Goal: Information Seeking & Learning: Learn about a topic

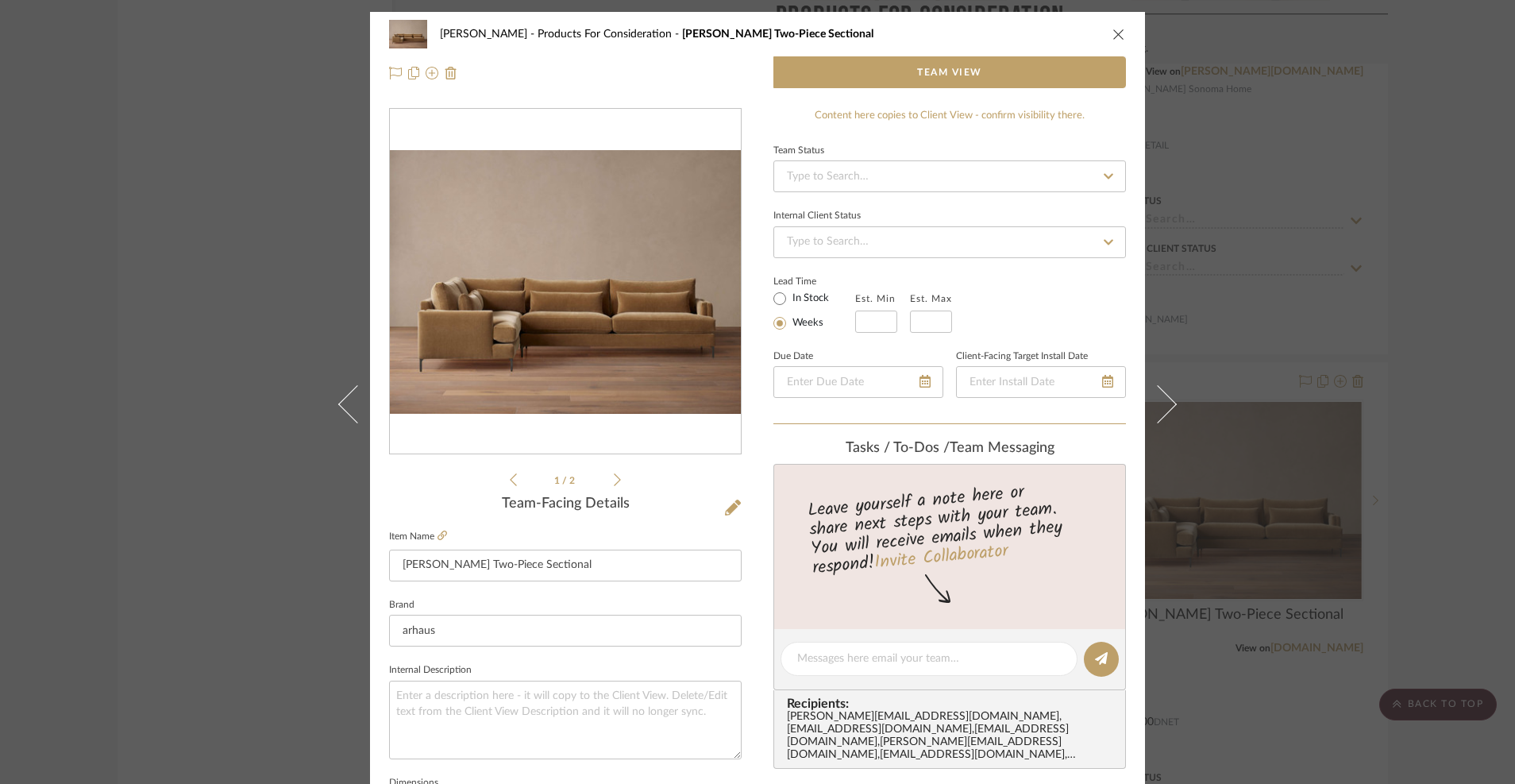
click at [1112, 30] on icon "close" at bounding box center [1118, 34] width 12 height 12
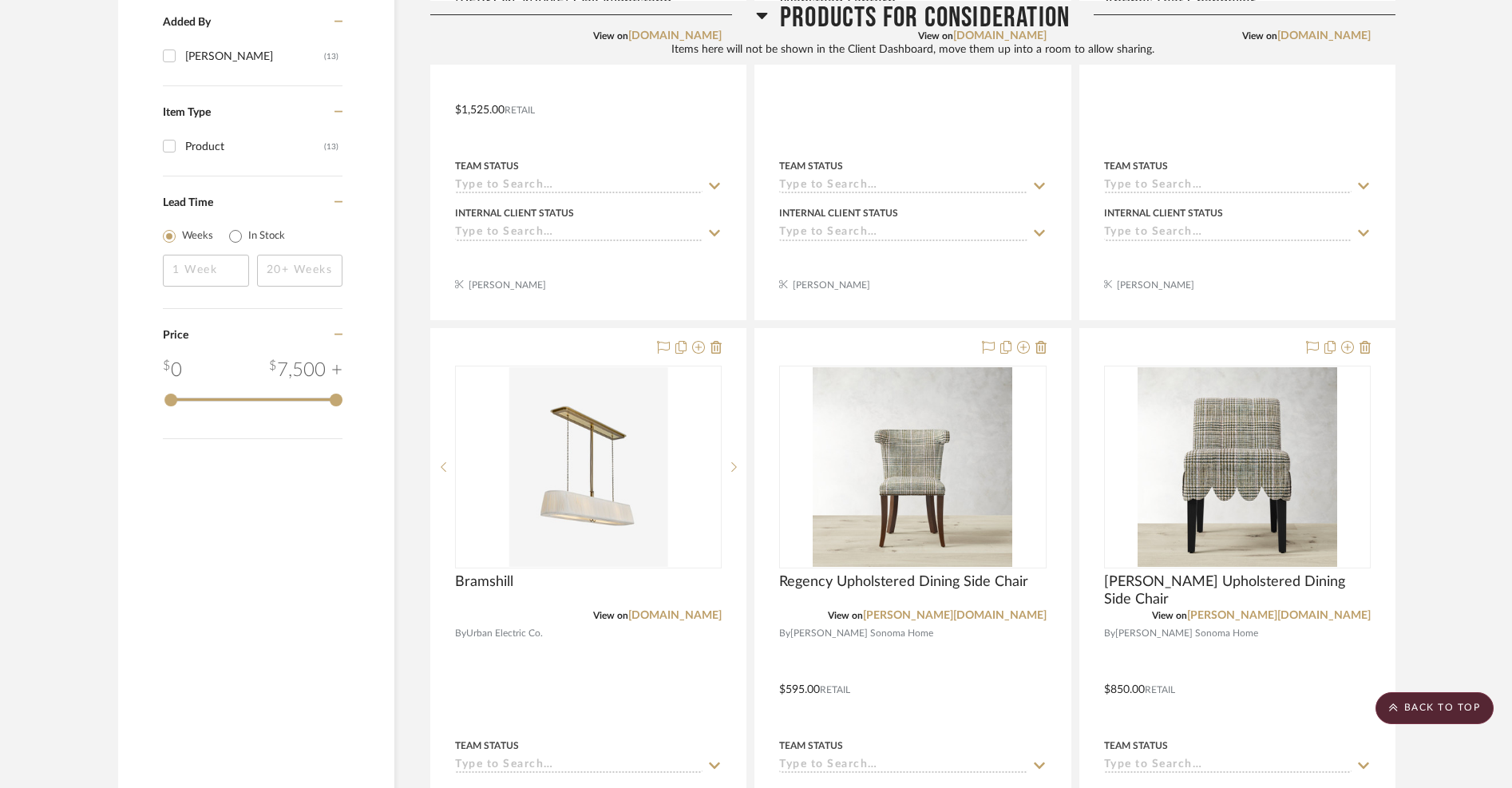
scroll to position [1039, 0]
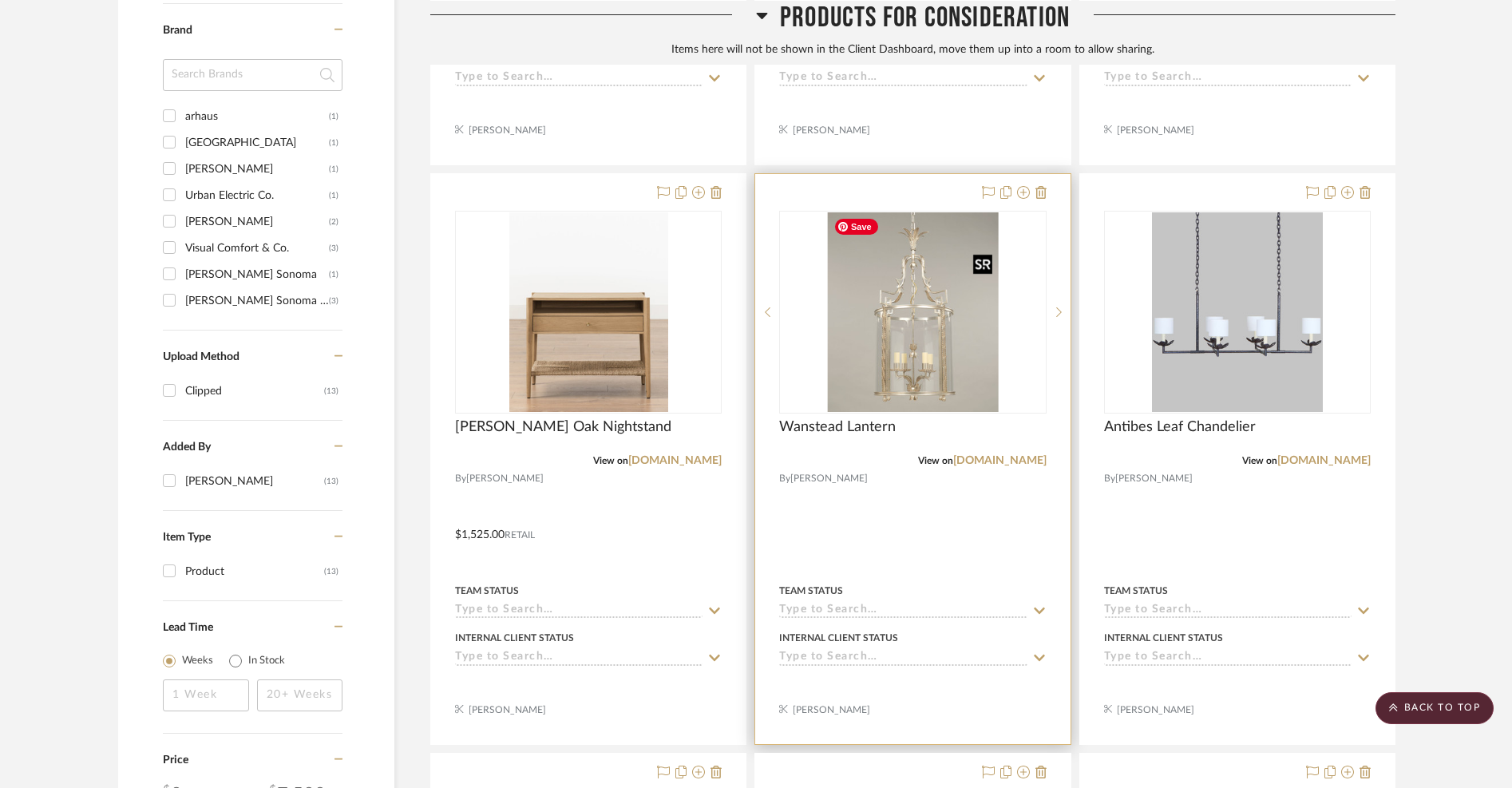
click at [919, 338] on img "0" at bounding box center [912, 312] width 171 height 199
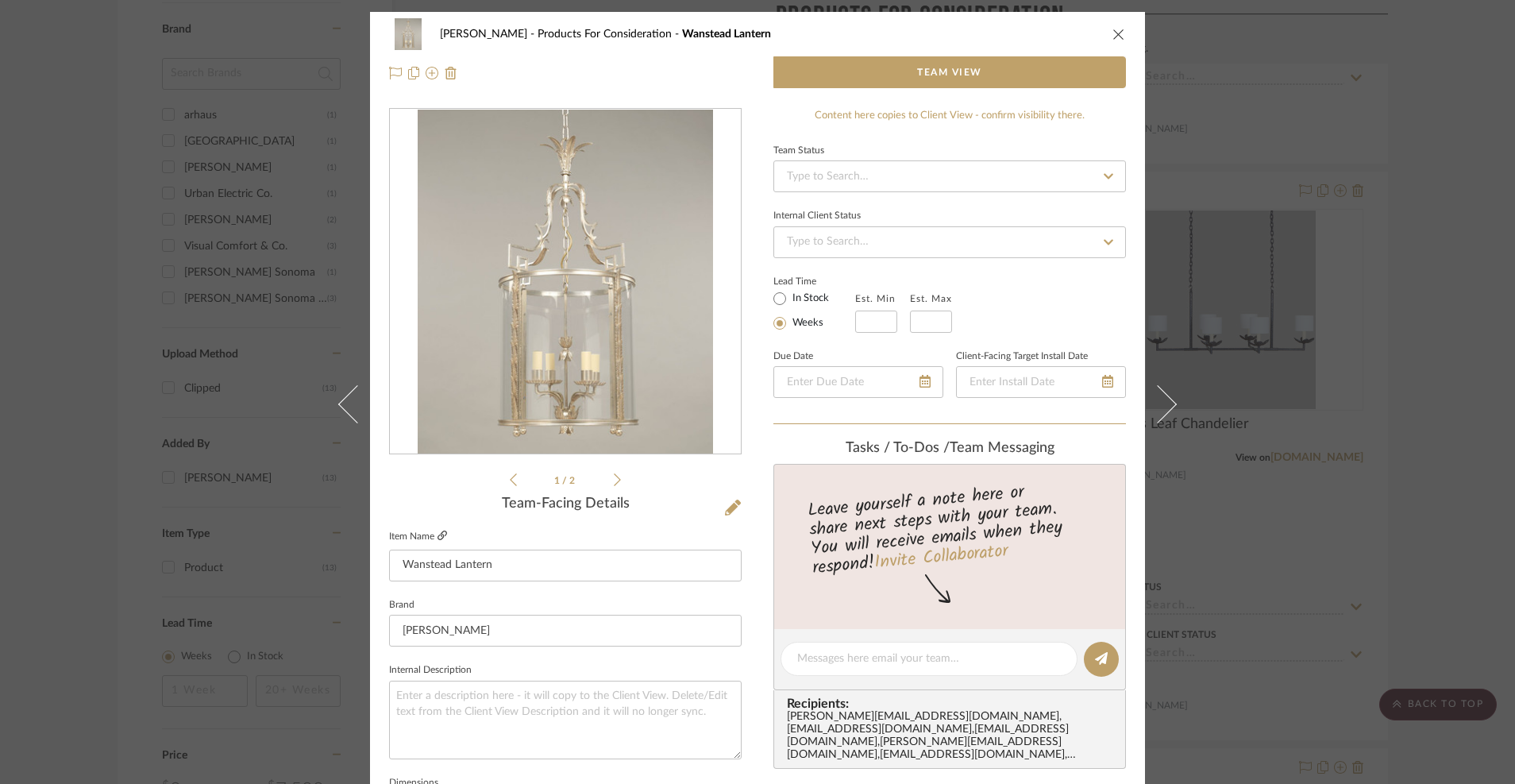
click at [437, 533] on icon at bounding box center [442, 536] width 10 height 10
click at [1112, 30] on icon "close" at bounding box center [1118, 34] width 12 height 12
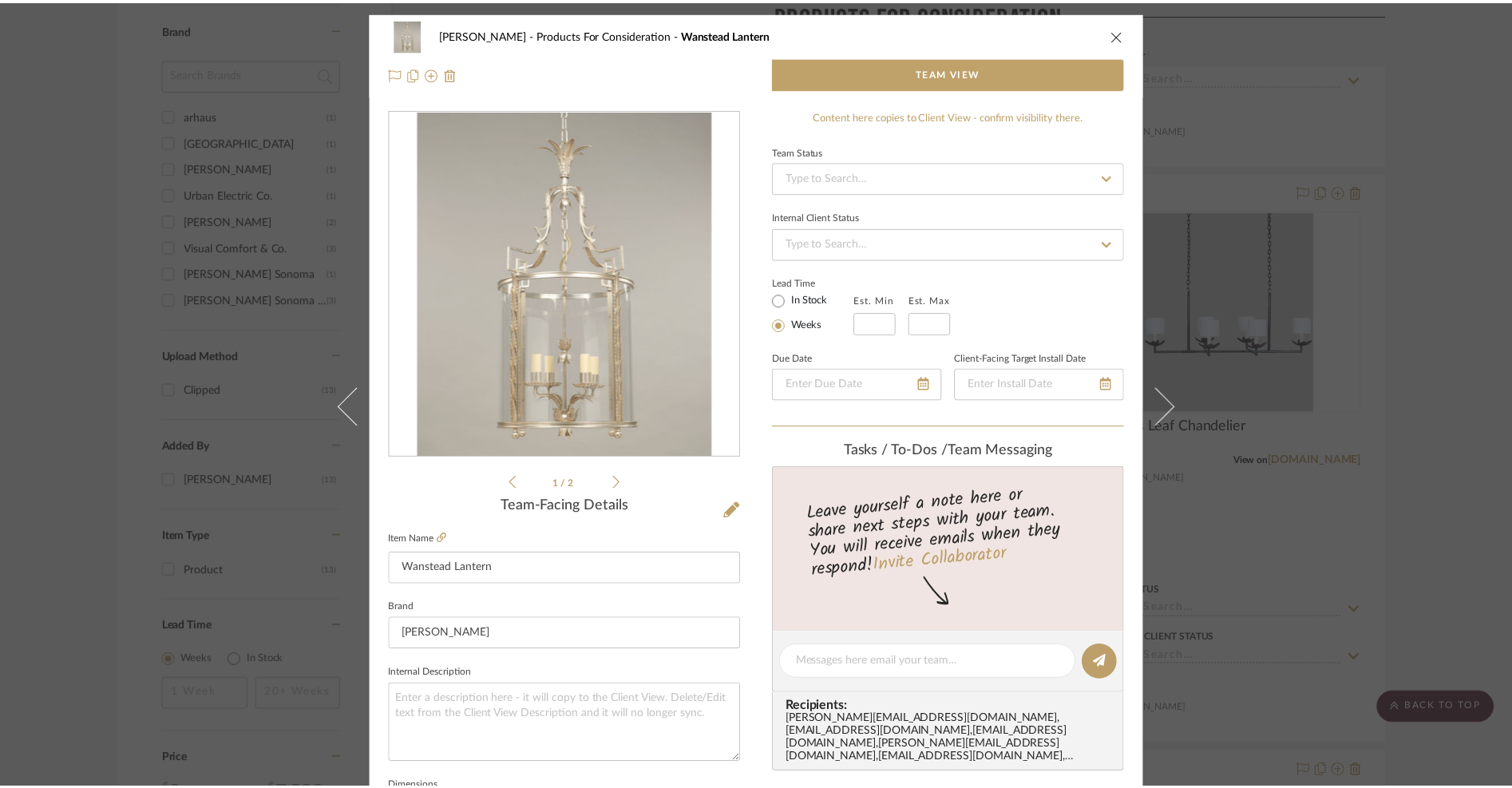
scroll to position [1039, 0]
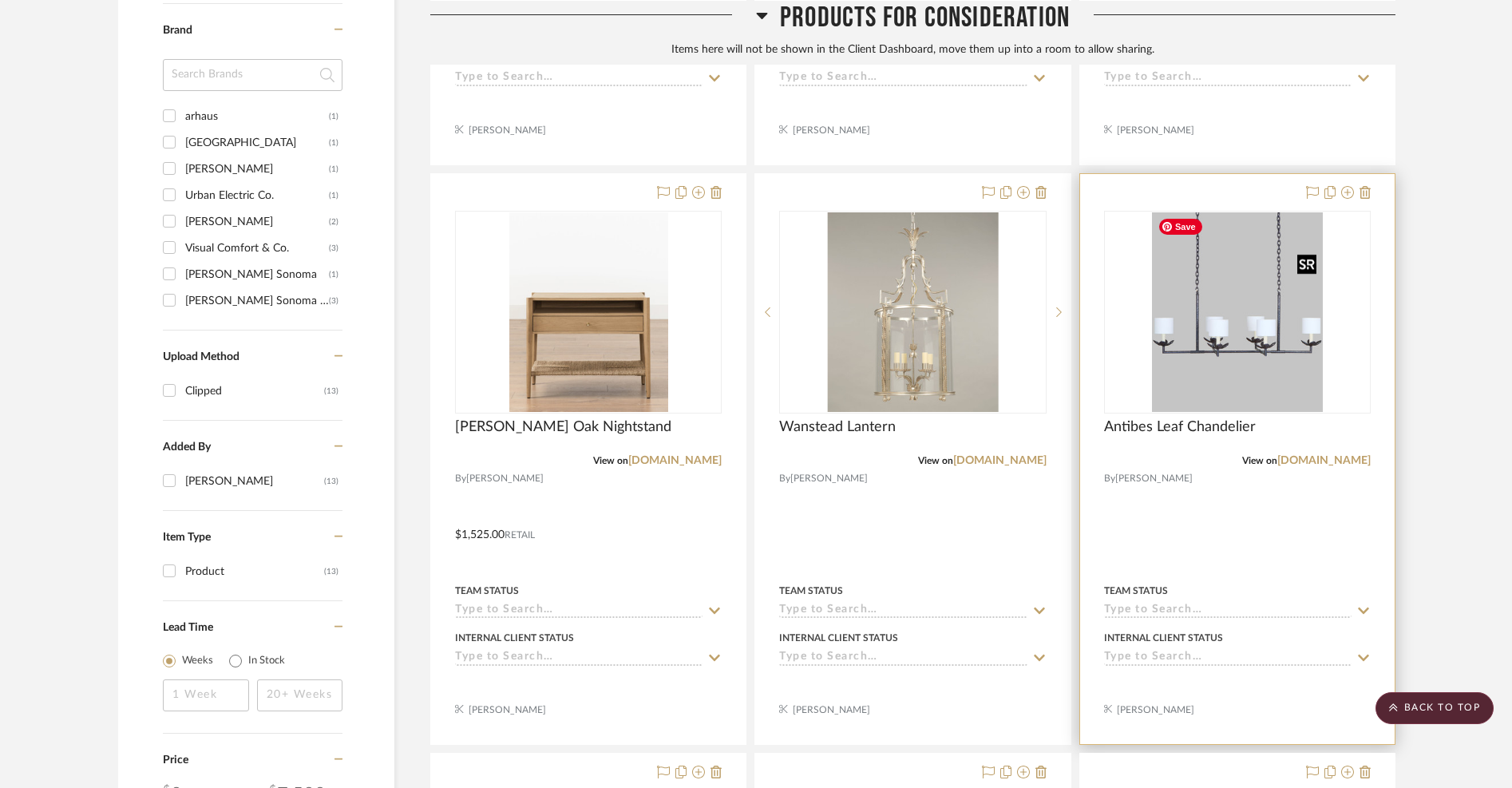
click at [1226, 317] on img "0" at bounding box center [1237, 312] width 171 height 199
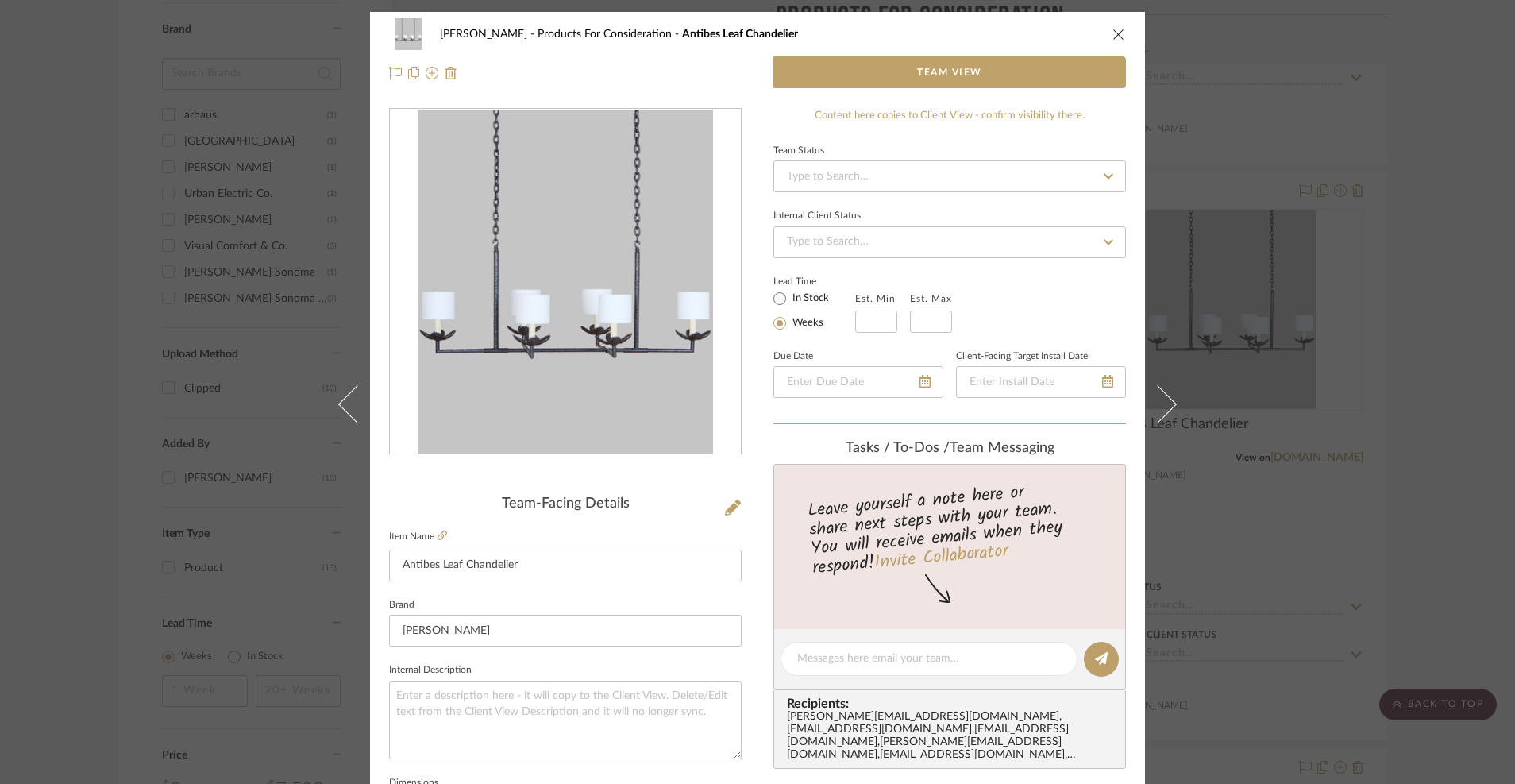
click at [1112, 30] on icon "close" at bounding box center [1118, 34] width 12 height 12
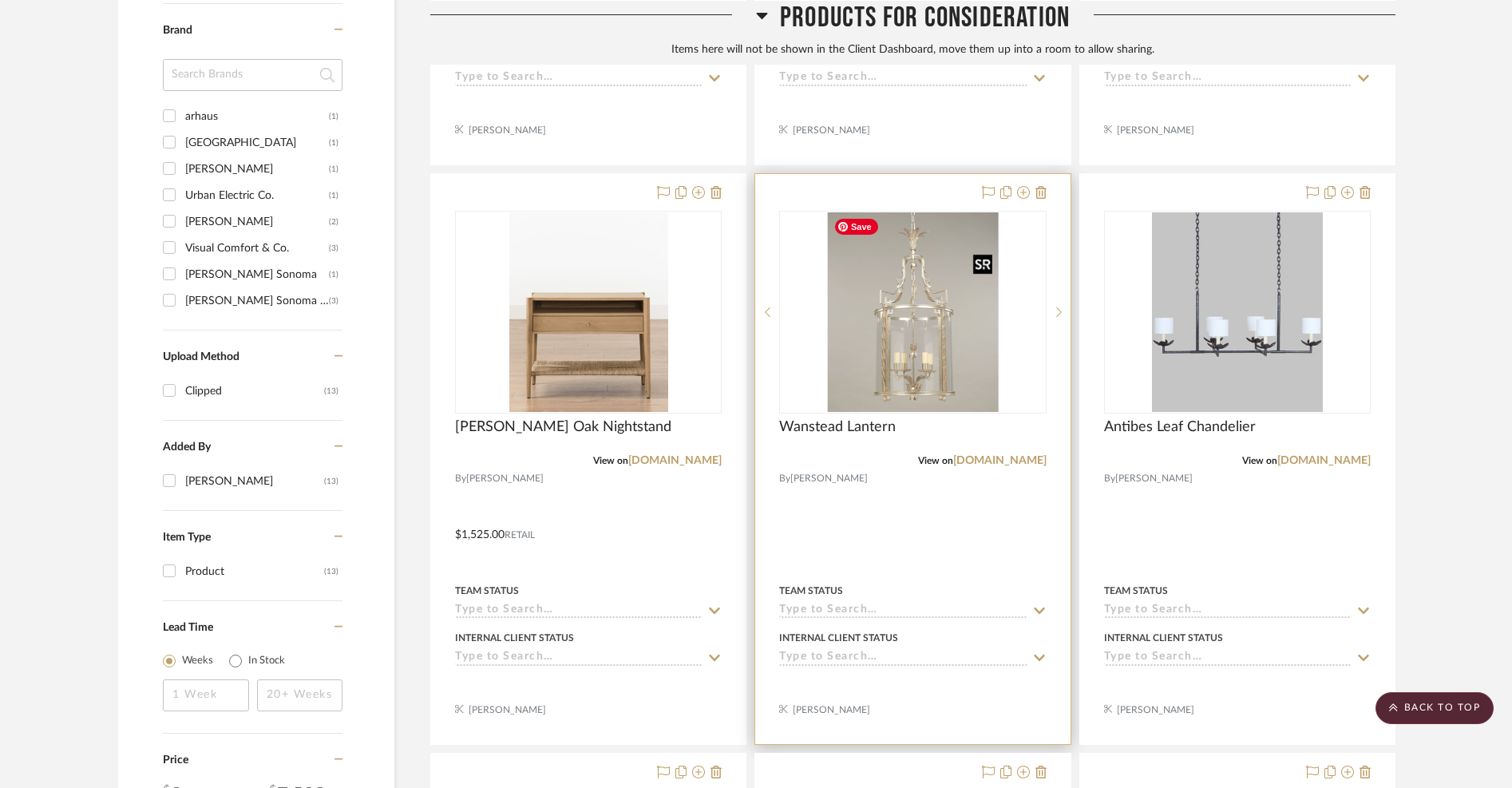
scroll to position [933, 0]
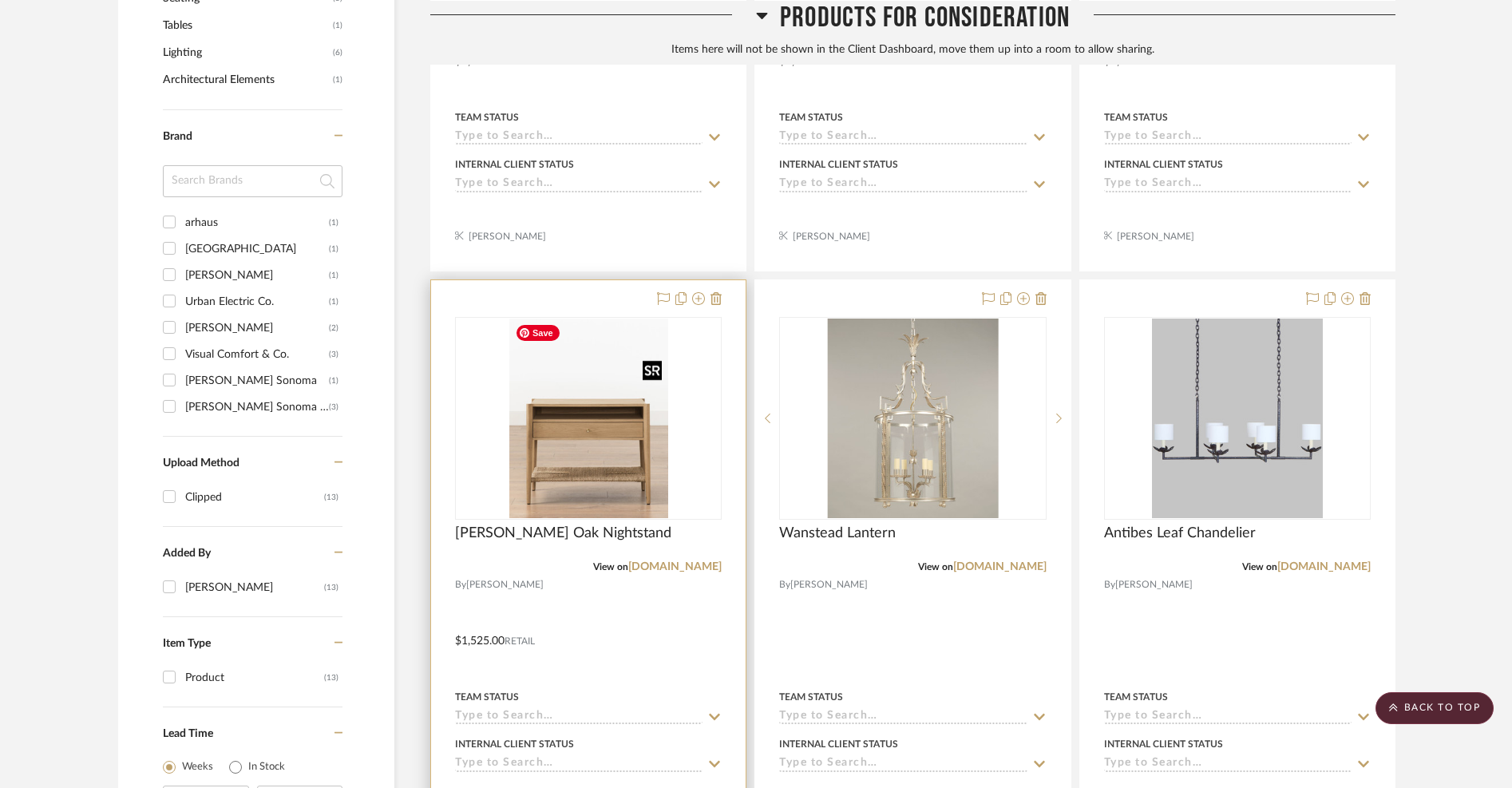
click at [555, 457] on img "0" at bounding box center [589, 418] width 159 height 199
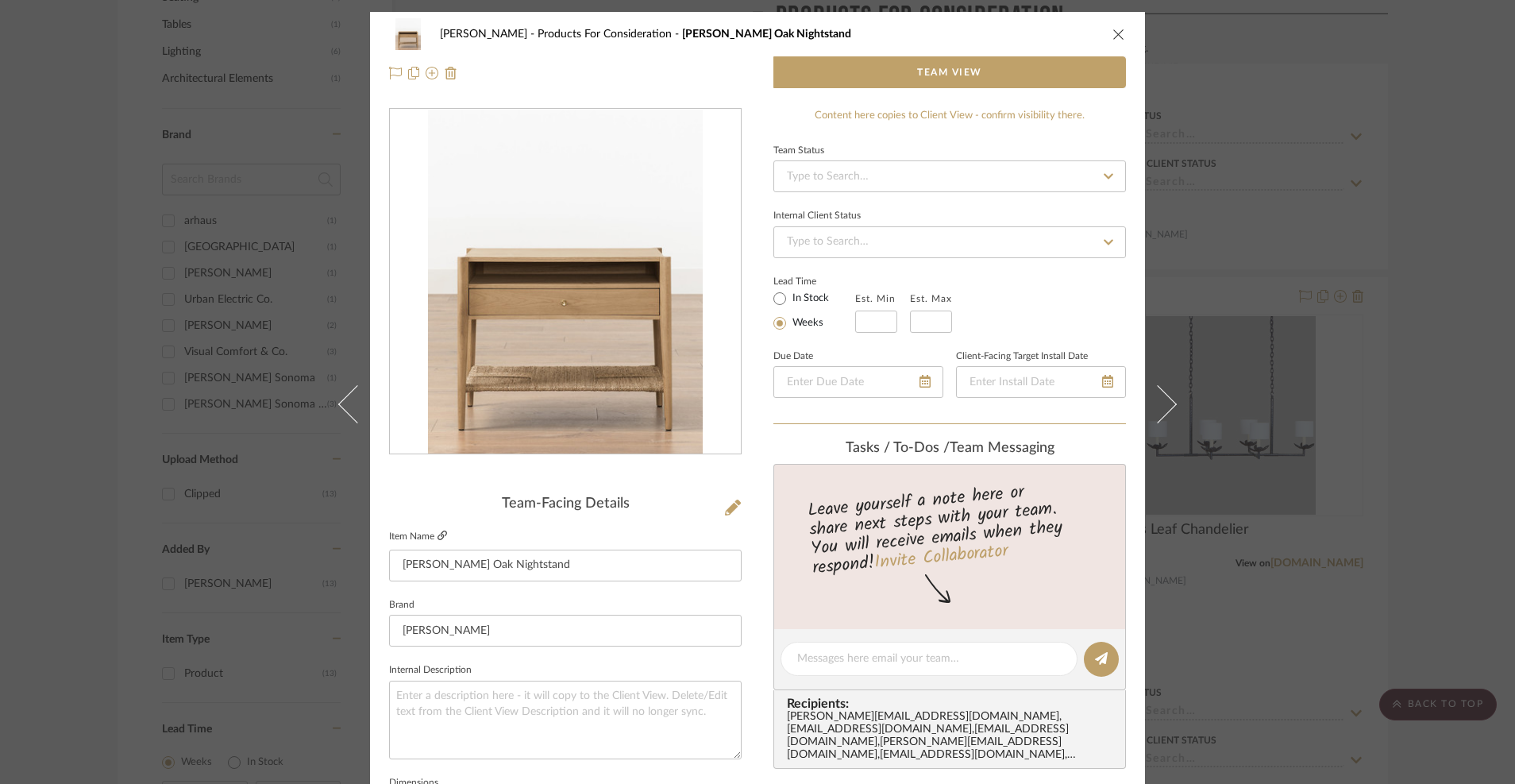
click at [437, 536] on icon at bounding box center [442, 536] width 10 height 10
click at [1113, 33] on icon "close" at bounding box center [1118, 34] width 12 height 12
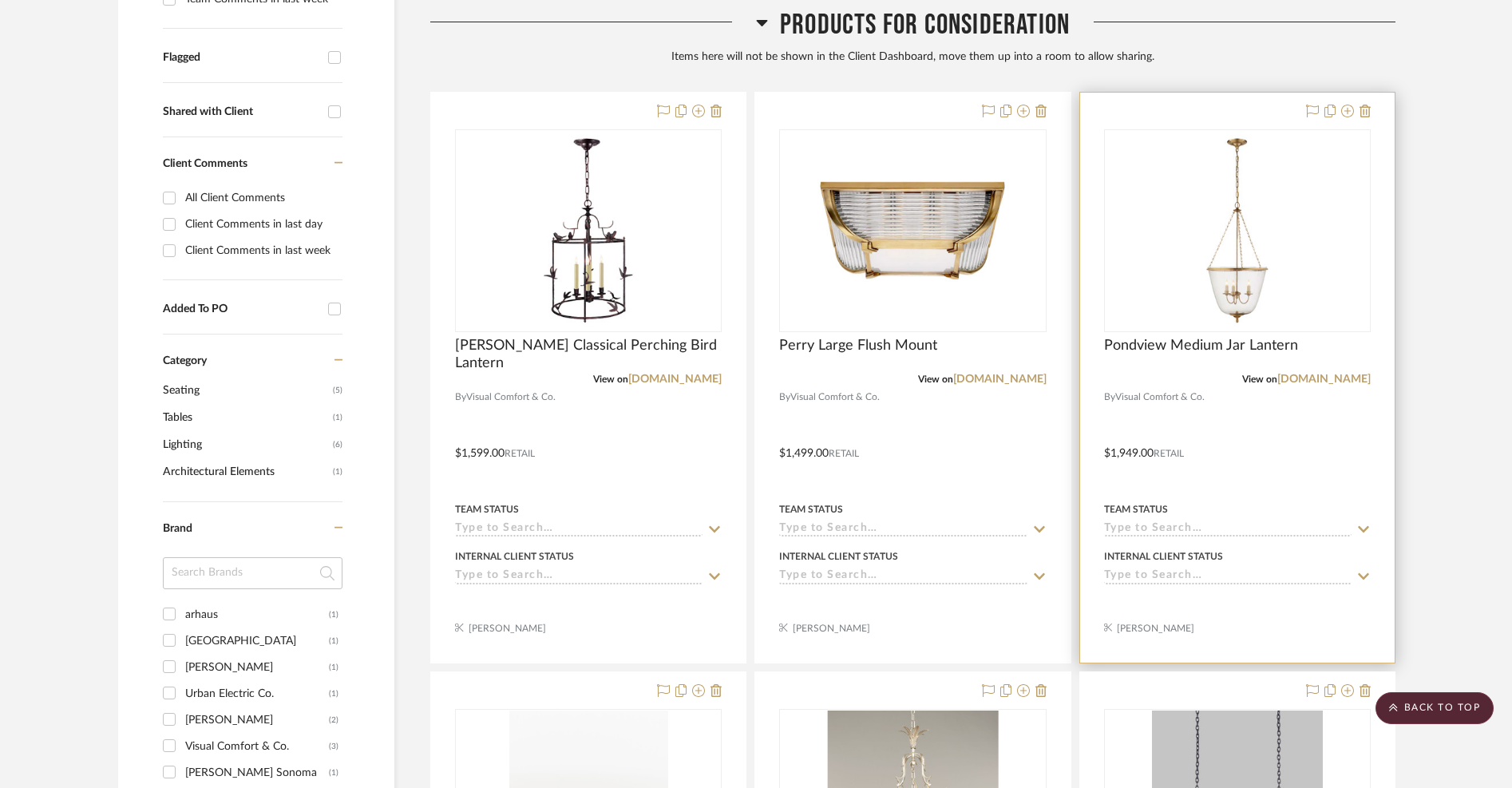
scroll to position [431, 0]
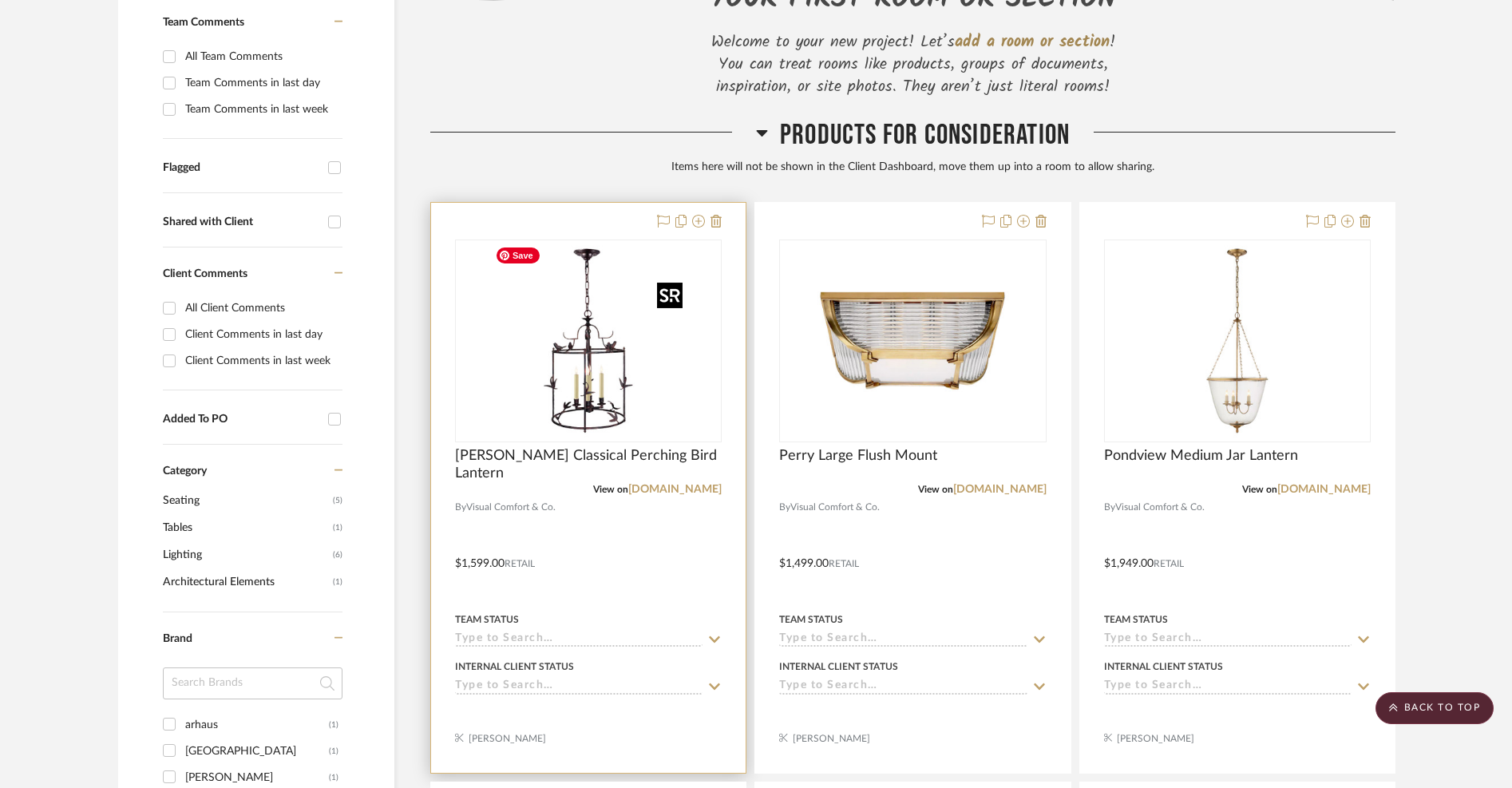
click at [600, 403] on img "0" at bounding box center [589, 340] width 200 height 199
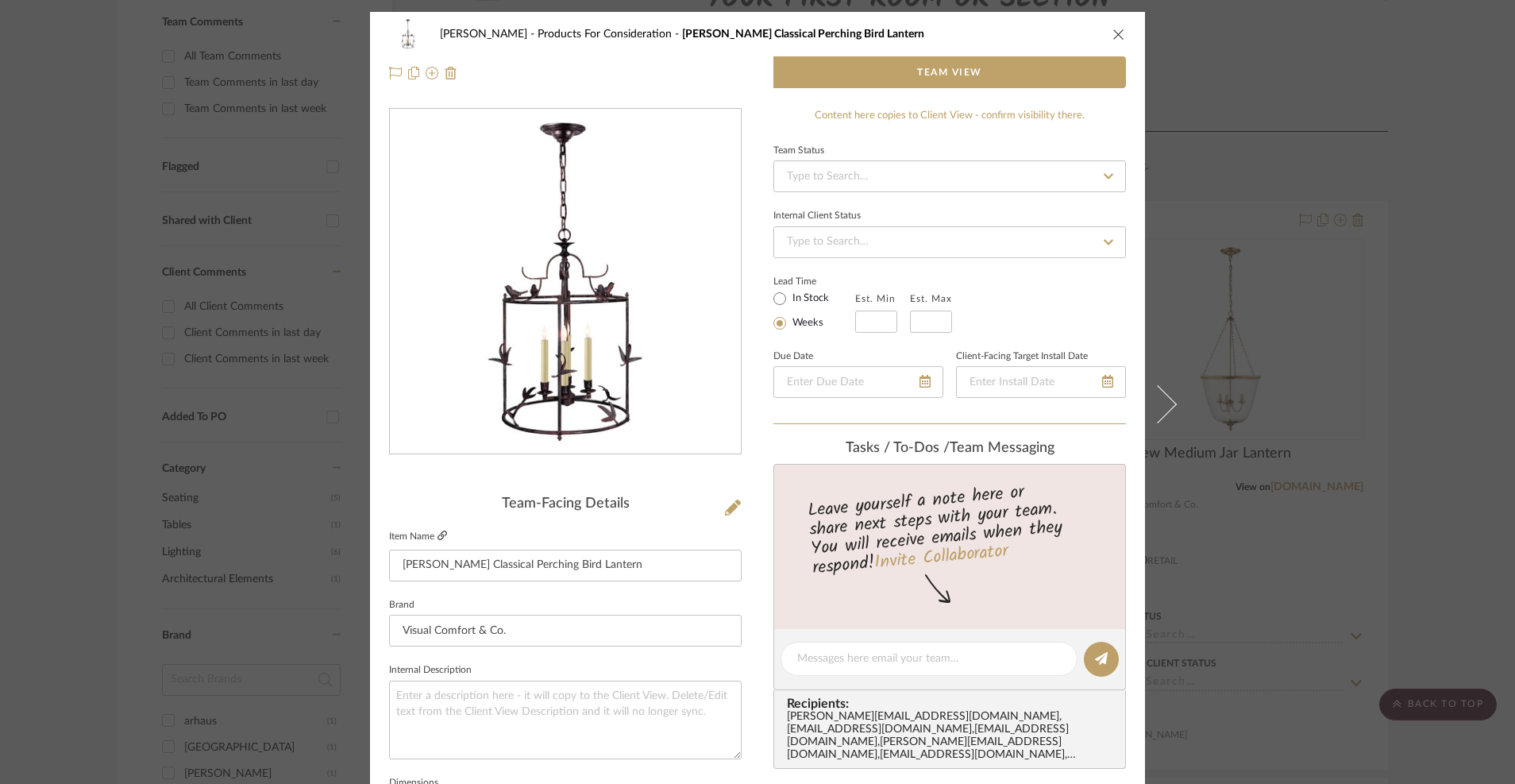
click at [437, 530] on link at bounding box center [442, 536] width 10 height 13
click at [1112, 30] on icon "close" at bounding box center [1118, 34] width 12 height 12
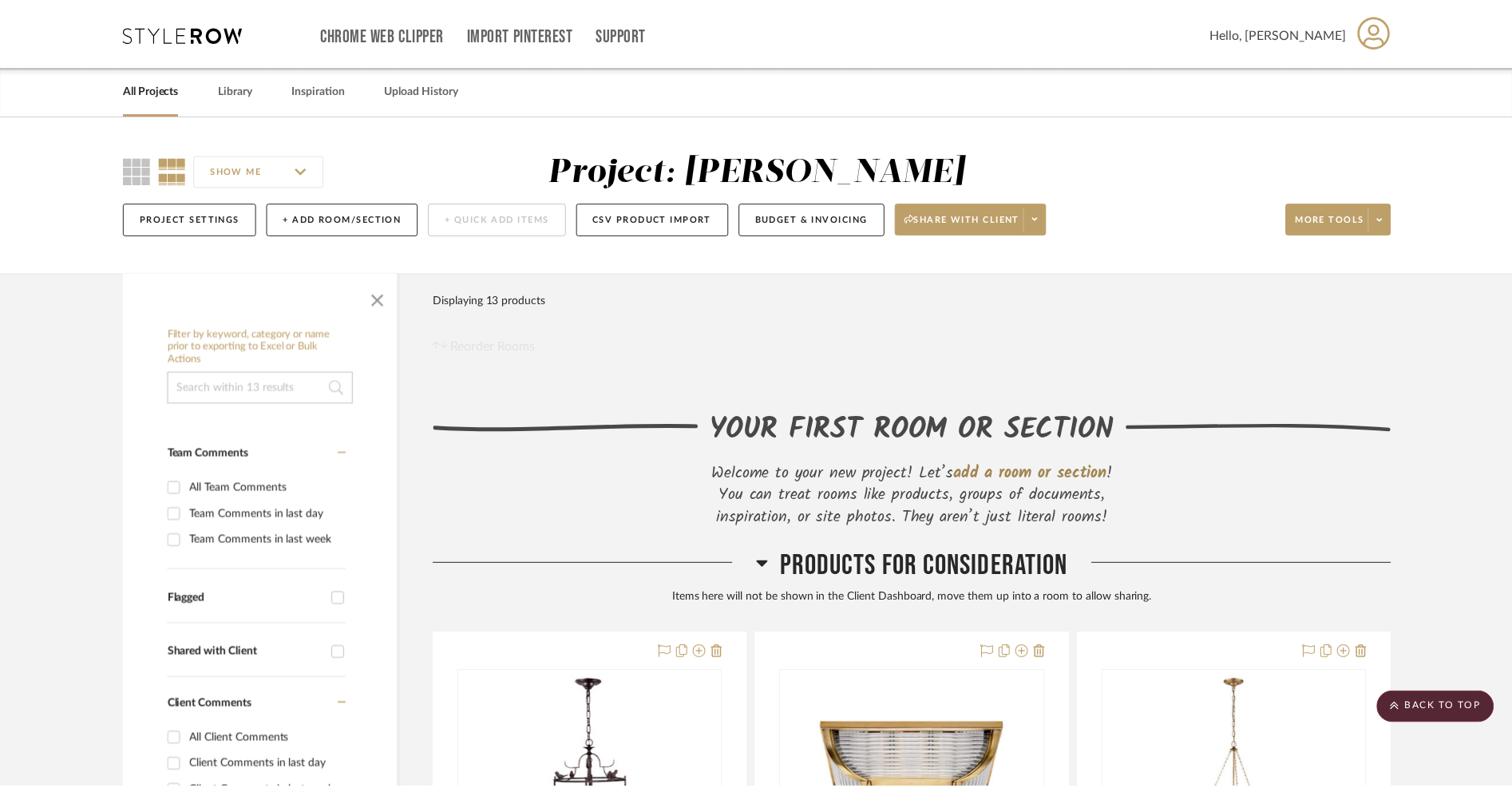
scroll to position [431, 0]
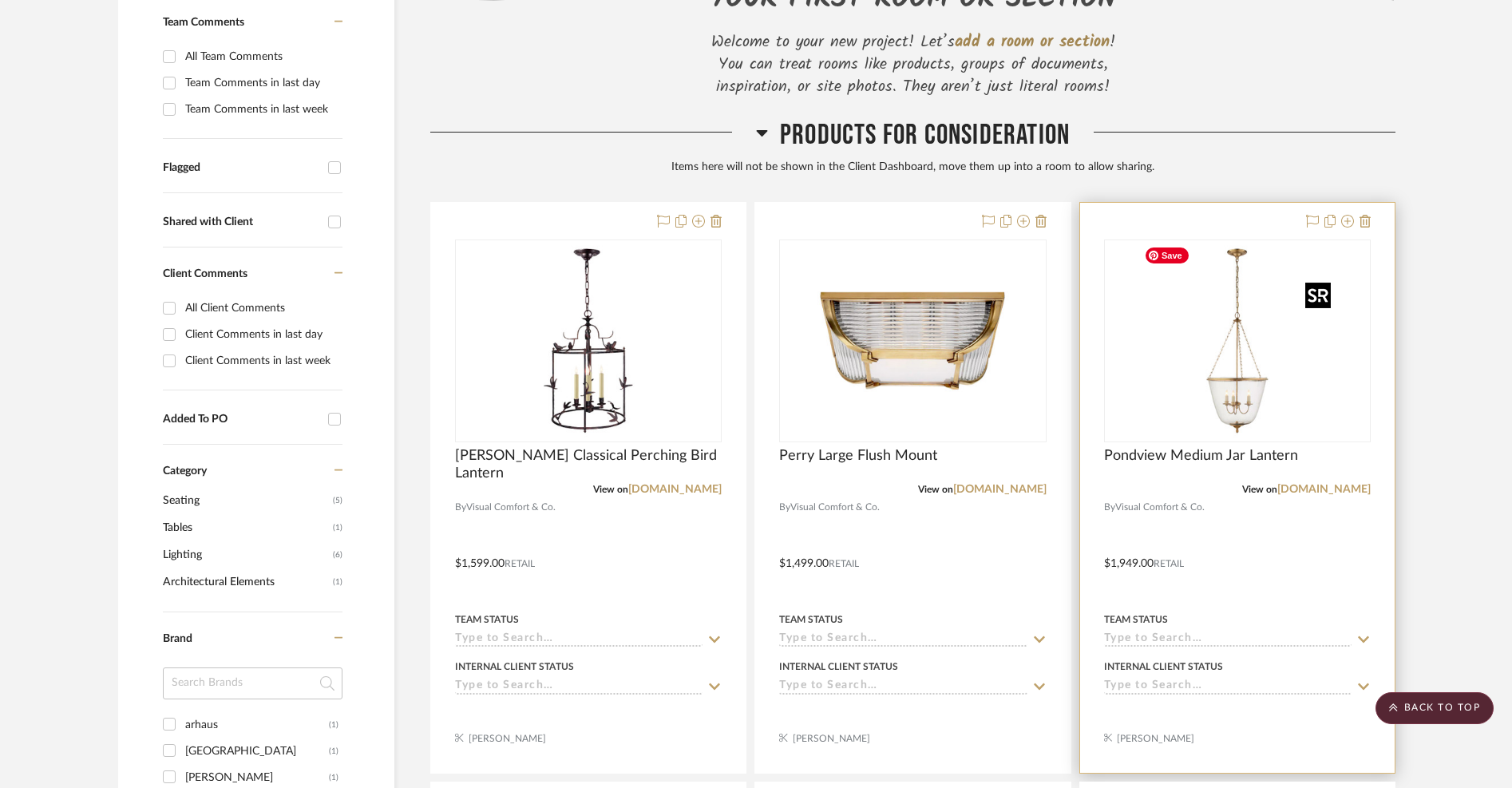
click at [1228, 386] on img "0" at bounding box center [1237, 340] width 200 height 199
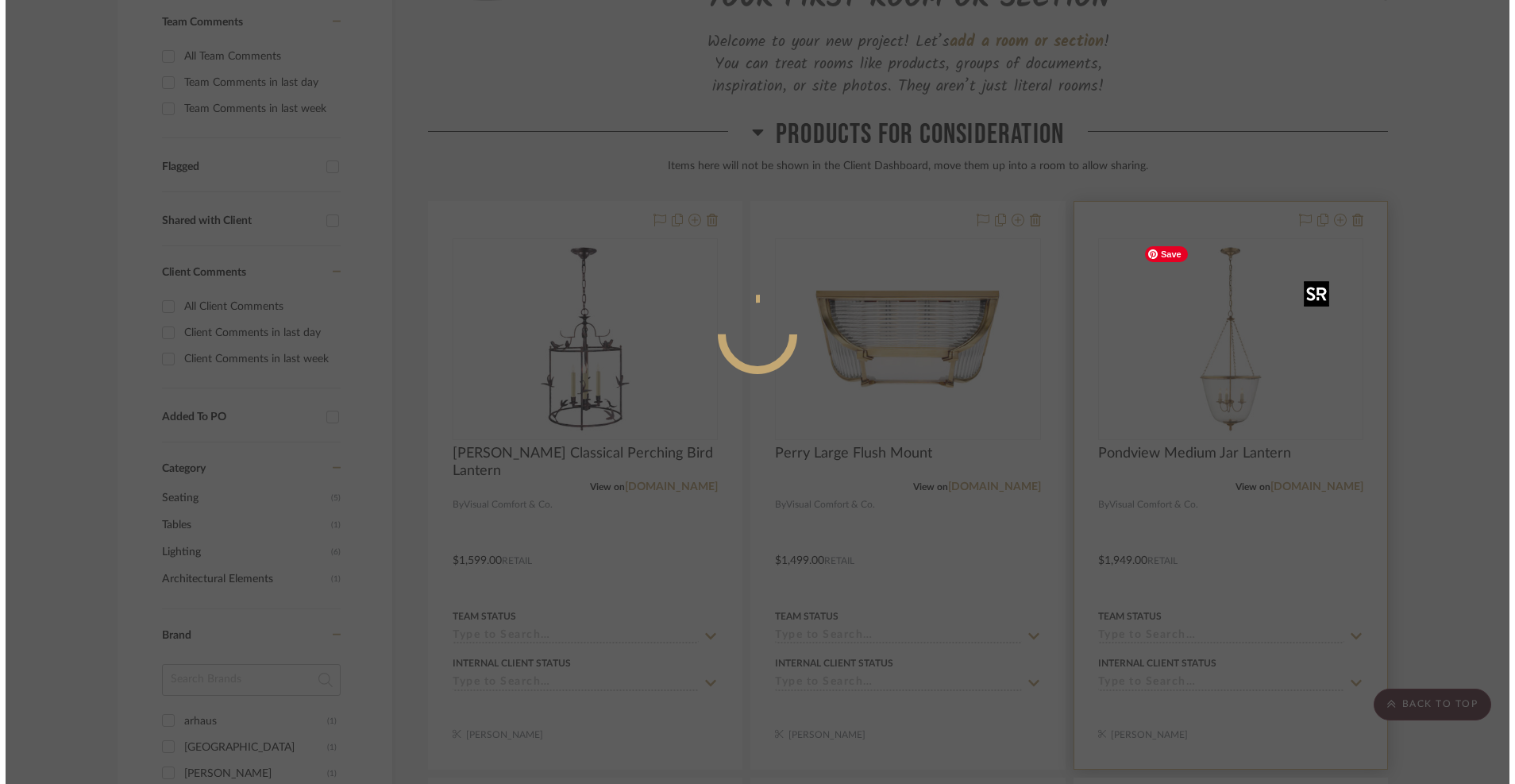
scroll to position [0, 0]
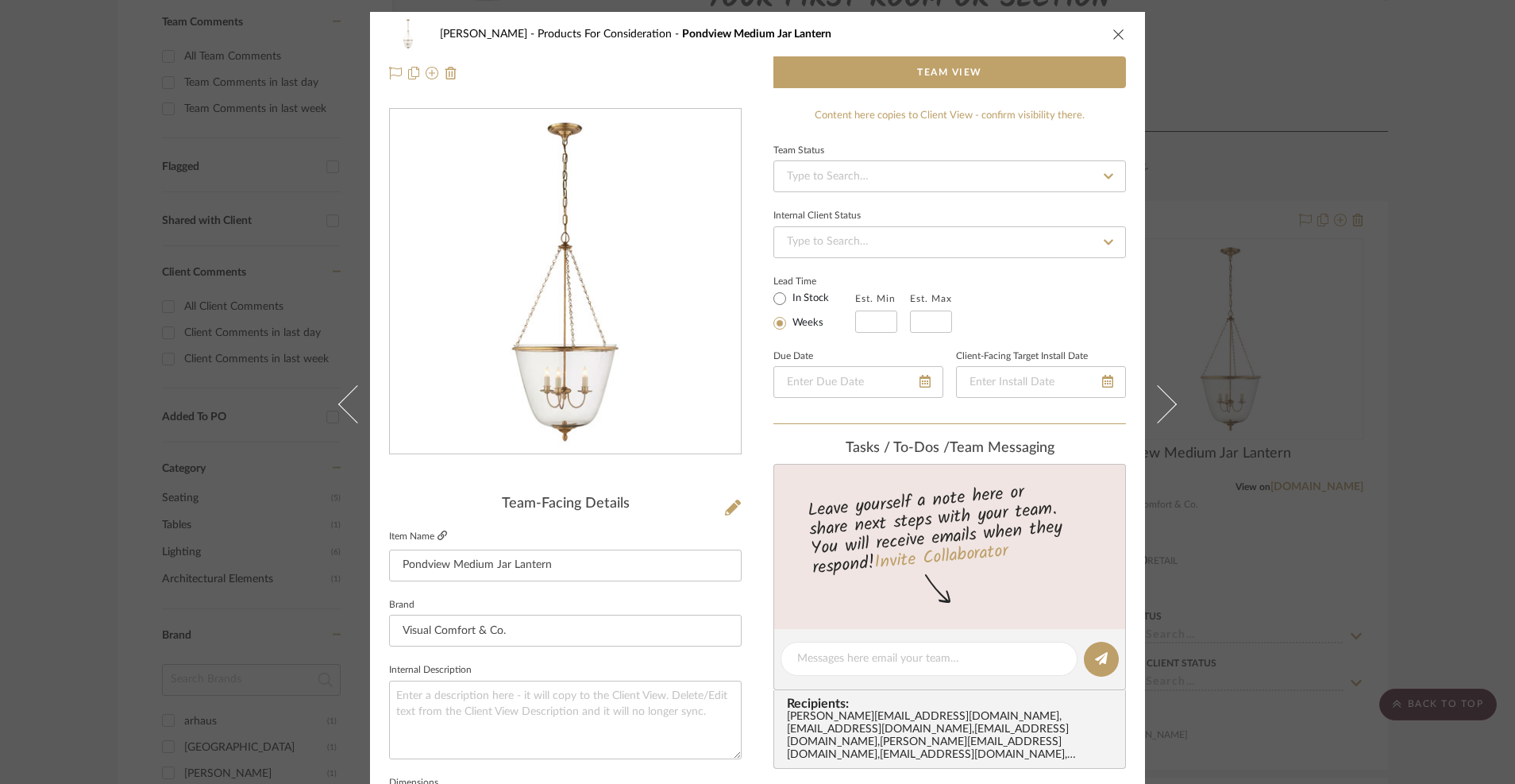
click at [437, 531] on icon at bounding box center [442, 536] width 10 height 10
